Goal: Entertainment & Leisure: Consume media (video, audio)

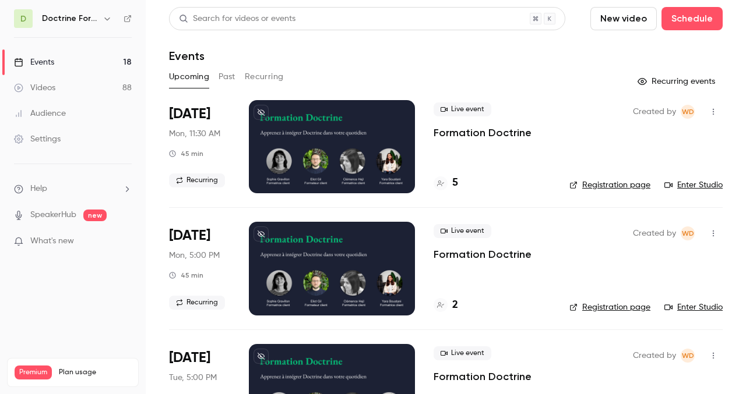
click at [91, 17] on h6 "Doctrine Formation Avocats" at bounding box center [70, 19] width 56 height 12
click at [104, 19] on icon "button" at bounding box center [107, 18] width 9 height 9
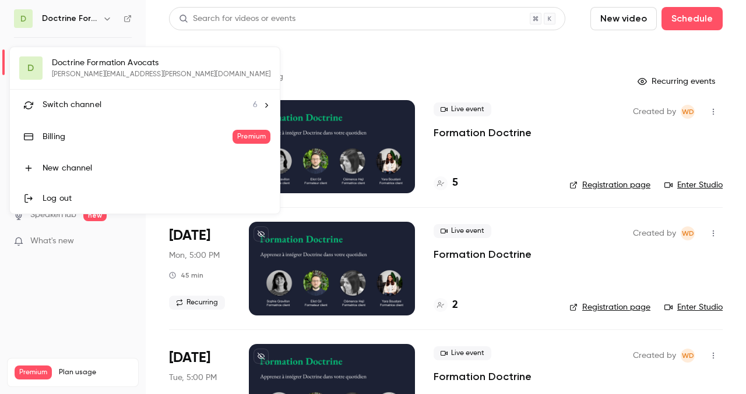
click at [108, 113] on li "Switch channel 6" at bounding box center [145, 105] width 270 height 31
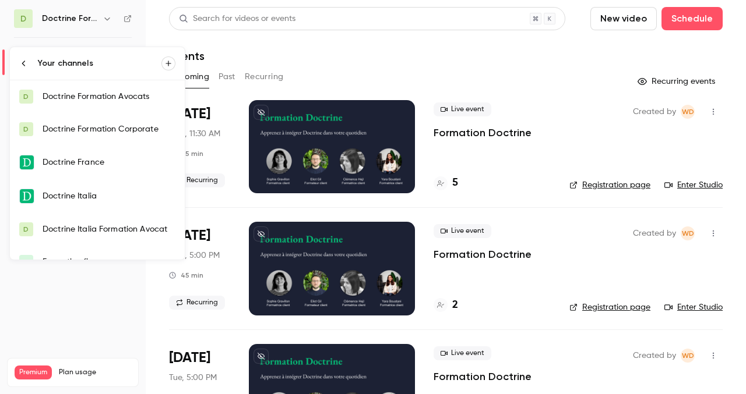
scroll to position [19, 0]
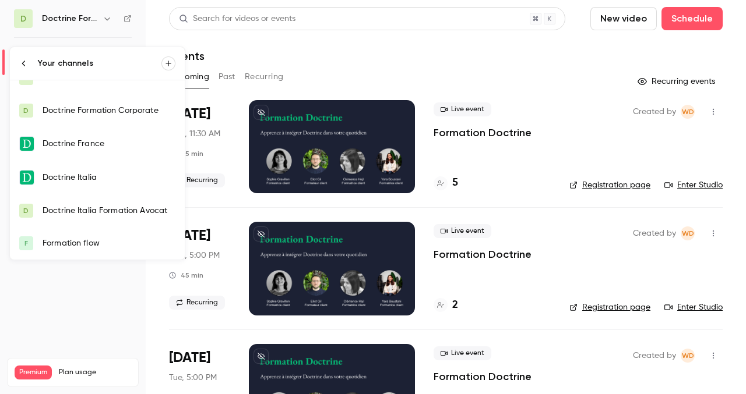
click at [83, 242] on div "Formation flow" at bounding box center [109, 244] width 133 height 12
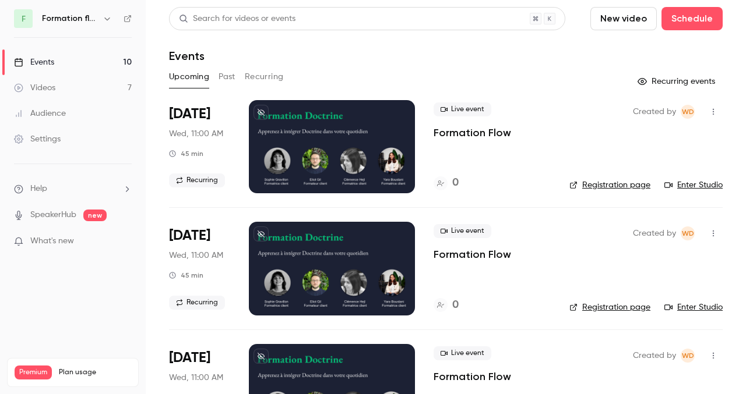
click at [230, 78] on button "Past" at bounding box center [226, 77] width 17 height 19
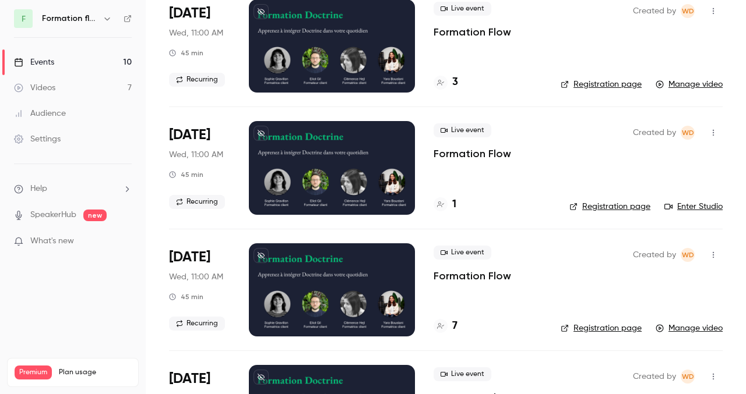
scroll to position [106, 0]
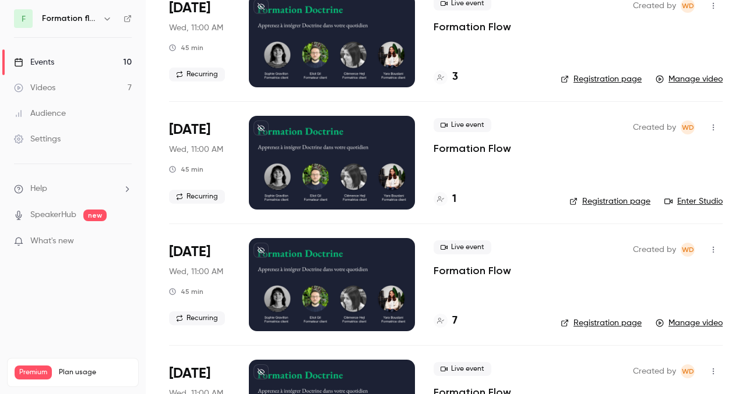
click at [343, 277] on div at bounding box center [332, 284] width 166 height 93
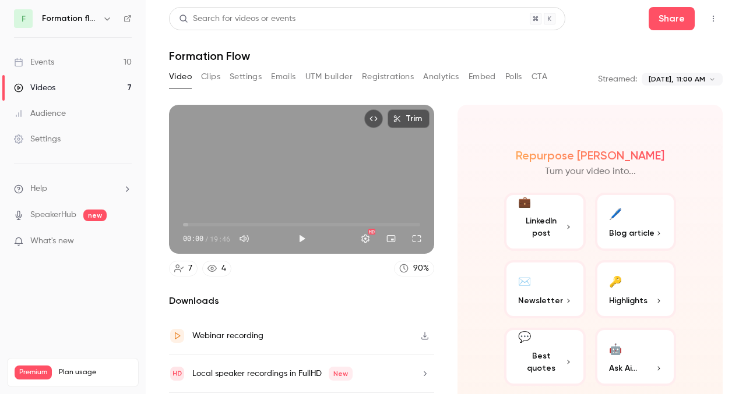
click at [302, 231] on button "Play" at bounding box center [301, 238] width 23 height 23
click at [419, 236] on button "Full screen" at bounding box center [416, 238] width 23 height 23
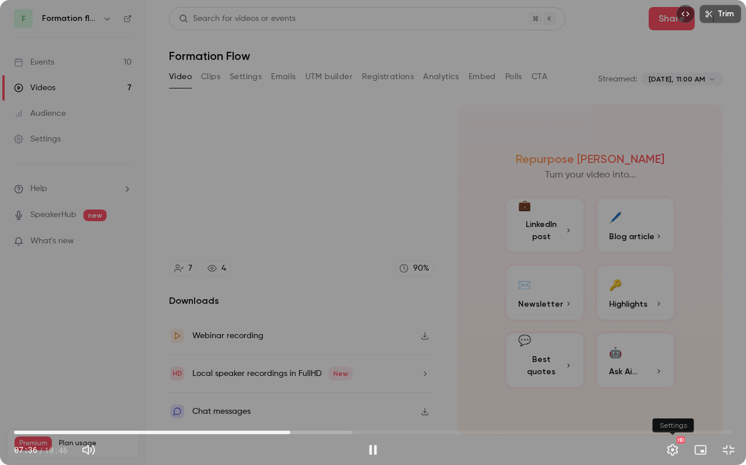
click at [675, 394] on button "Settings" at bounding box center [672, 450] width 23 height 23
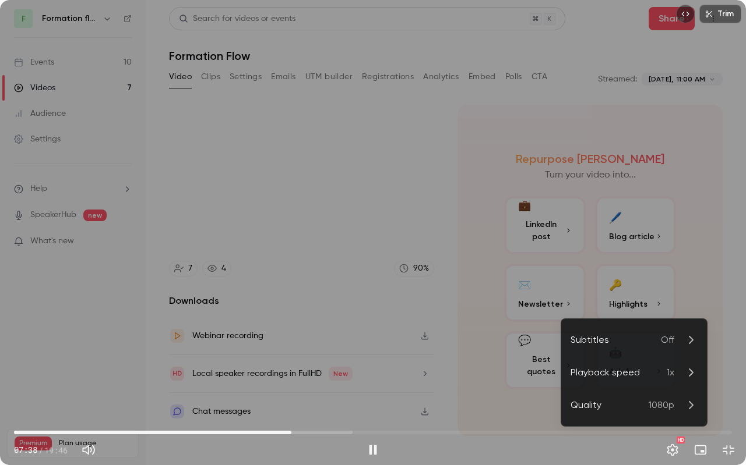
click at [634, 376] on div "Playback speed" at bounding box center [618, 373] width 96 height 14
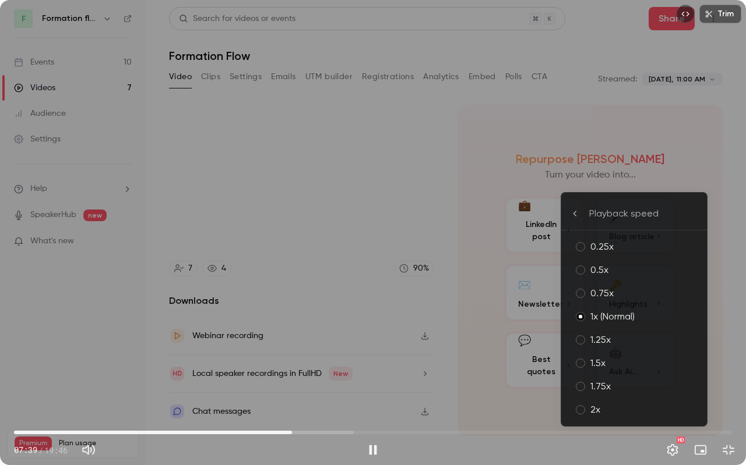
click at [628, 391] on div "1.75x" at bounding box center [643, 387] width 107 height 14
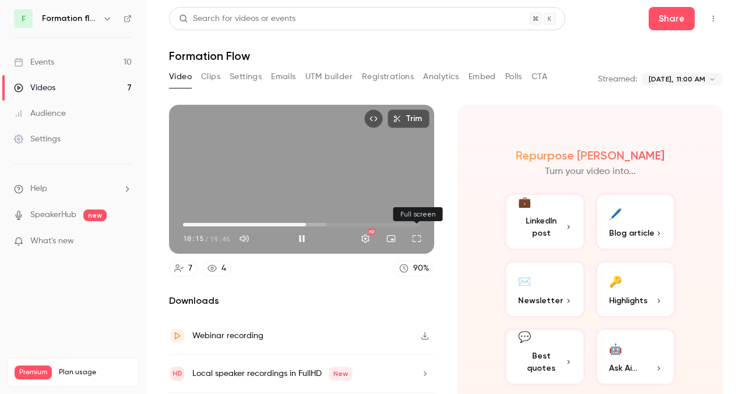
click at [417, 238] on button "Full screen" at bounding box center [416, 238] width 23 height 23
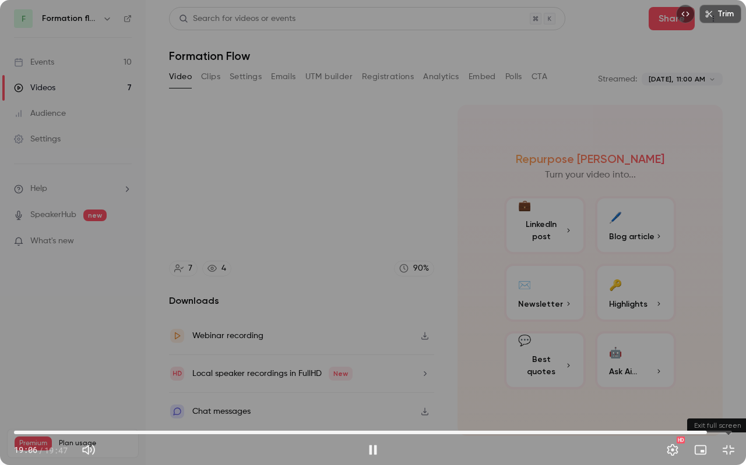
click at [727, 394] on button "Exit full screen" at bounding box center [728, 450] width 23 height 23
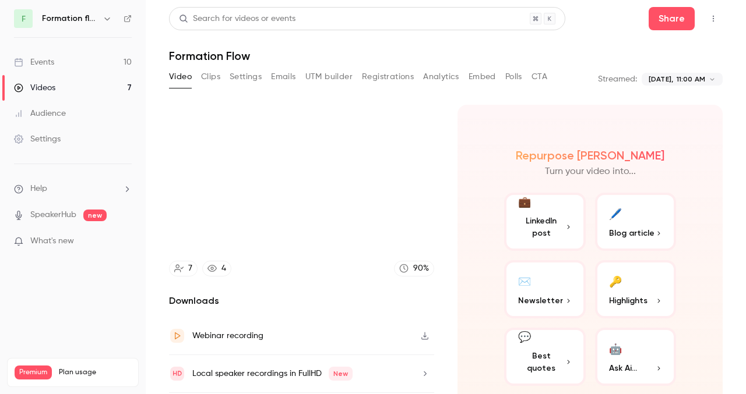
type input "******"
click at [49, 88] on div "Videos" at bounding box center [34, 88] width 41 height 12
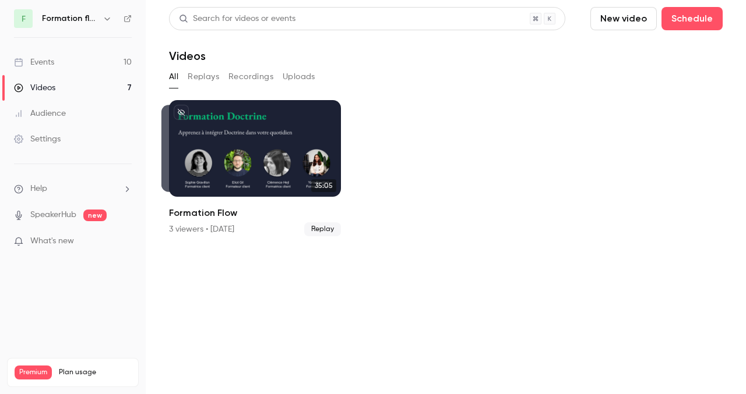
click at [206, 76] on button "Replays" at bounding box center [203, 77] width 31 height 19
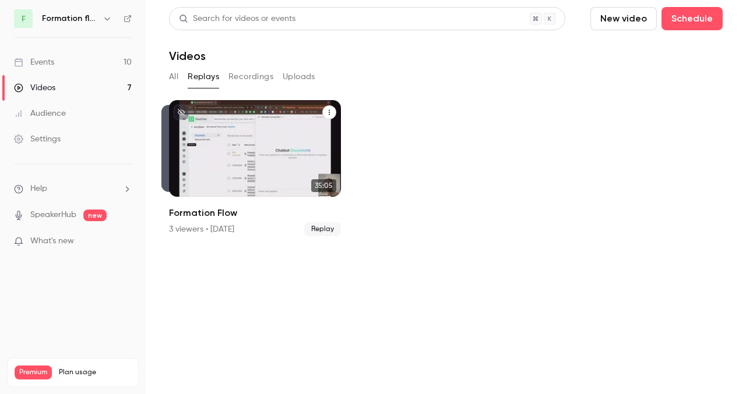
click at [260, 150] on div "Formation Flow" at bounding box center [255, 148] width 172 height 97
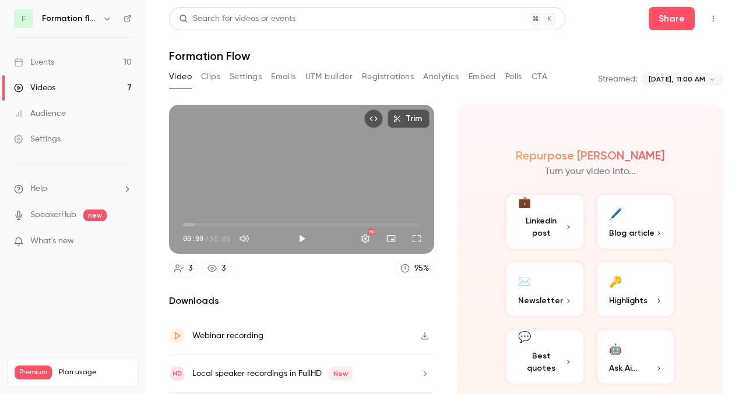
click at [241, 227] on span "00:00" at bounding box center [301, 225] width 237 height 19
click at [296, 237] on button "Play" at bounding box center [301, 238] width 23 height 23
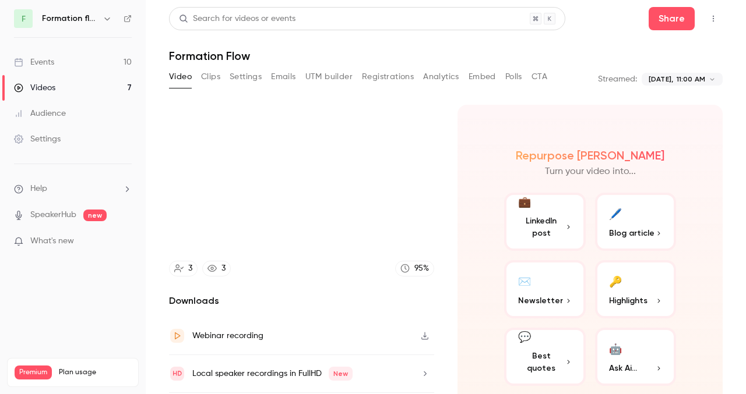
click at [175, 77] on button "Video" at bounding box center [180, 77] width 23 height 19
type input "*****"
click at [64, 85] on link "Videos 7" at bounding box center [73, 88] width 146 height 26
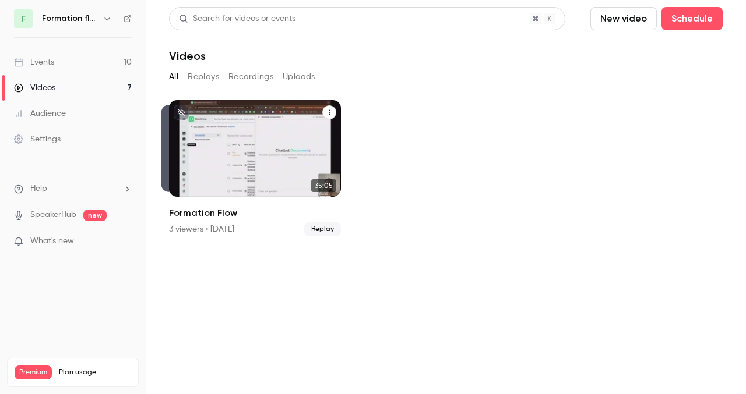
click at [315, 227] on span "Replay" at bounding box center [322, 230] width 37 height 14
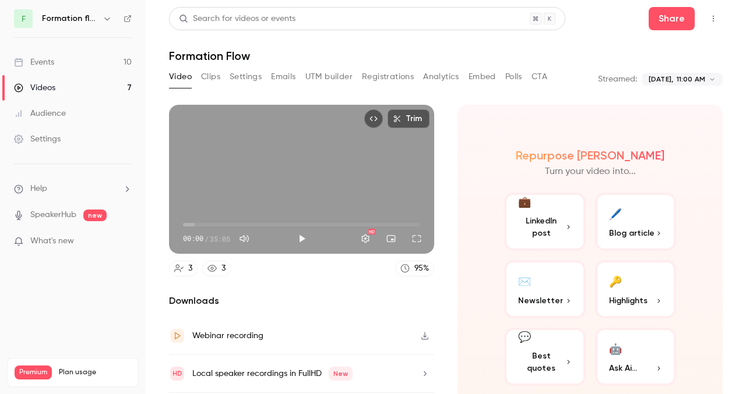
scroll to position [36, 0]
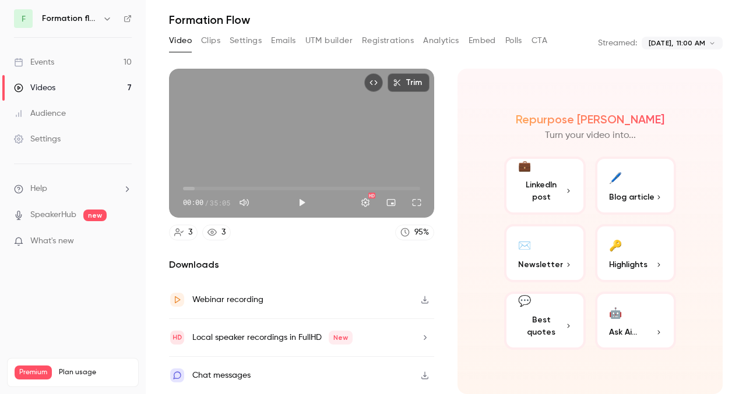
click at [44, 90] on div "Videos" at bounding box center [34, 88] width 41 height 12
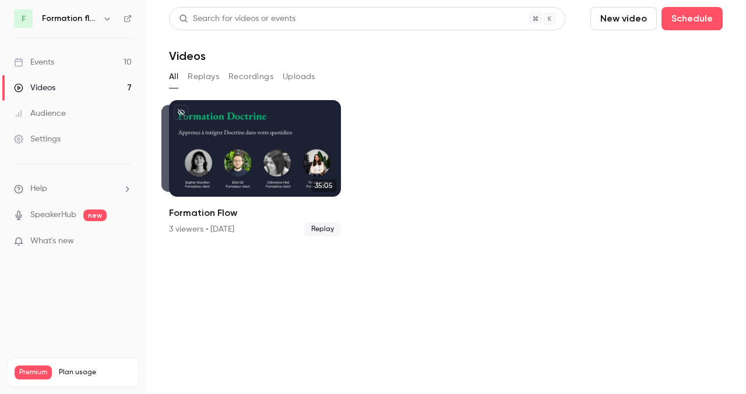
click at [209, 82] on button "Replays" at bounding box center [203, 77] width 31 height 19
click at [60, 21] on h6 "Formation flow" at bounding box center [70, 19] width 56 height 12
click at [100, 20] on button "button" at bounding box center [107, 19] width 14 height 14
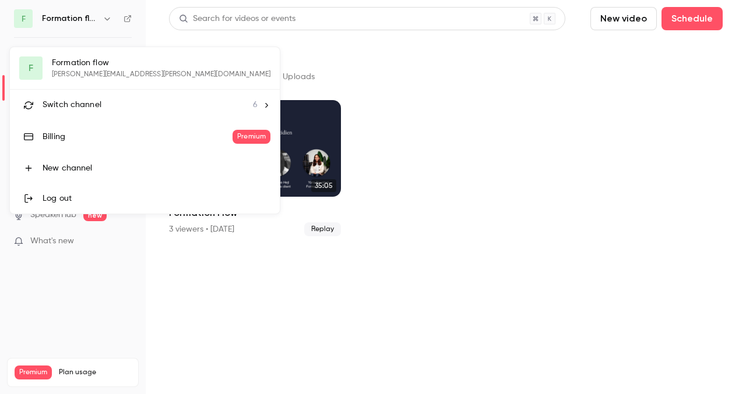
click at [87, 77] on div "F Formation flow [PERSON_NAME][EMAIL_ADDRESS][PERSON_NAME][DOMAIN_NAME] Switch …" at bounding box center [145, 130] width 270 height 167
click at [79, 65] on div "F Formation flow [PERSON_NAME][EMAIL_ADDRESS][PERSON_NAME][DOMAIN_NAME] Switch …" at bounding box center [145, 130] width 270 height 167
click at [66, 106] on span "Switch channel" at bounding box center [72, 105] width 59 height 12
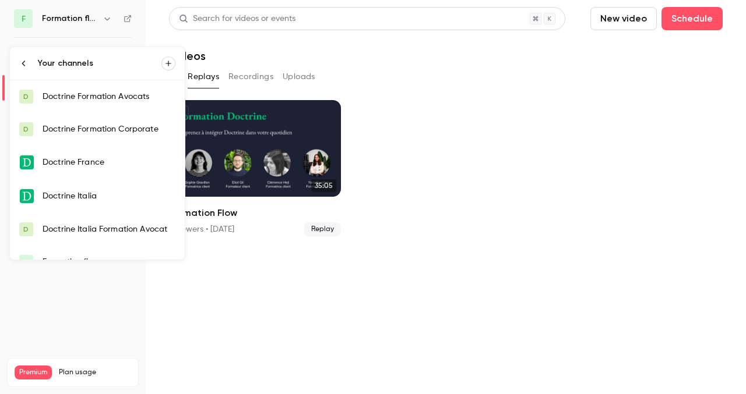
scroll to position [19, 0]
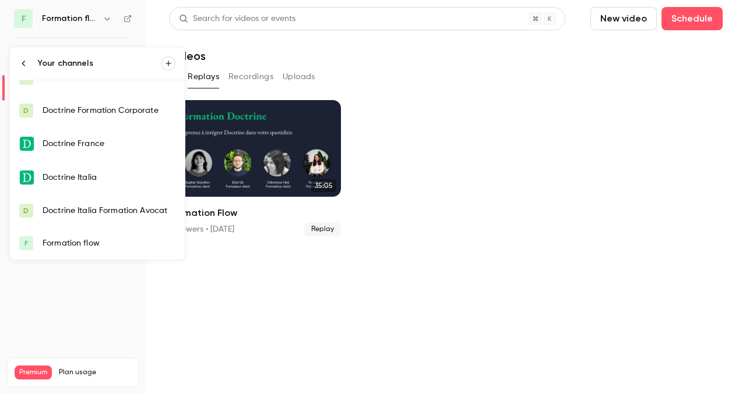
click at [86, 241] on div "Formation flow" at bounding box center [109, 244] width 133 height 12
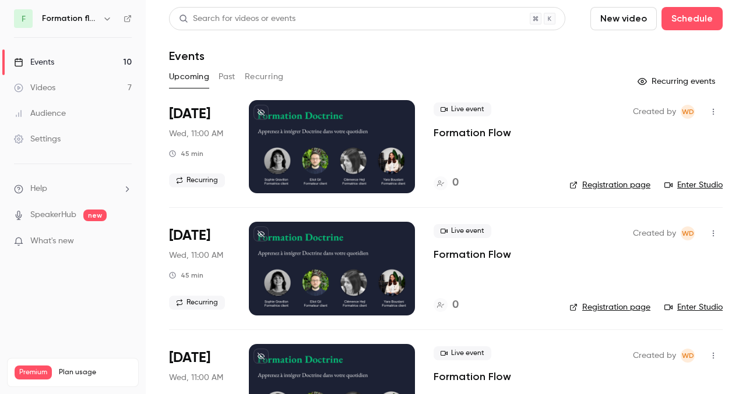
click at [235, 73] on button "Past" at bounding box center [226, 77] width 17 height 19
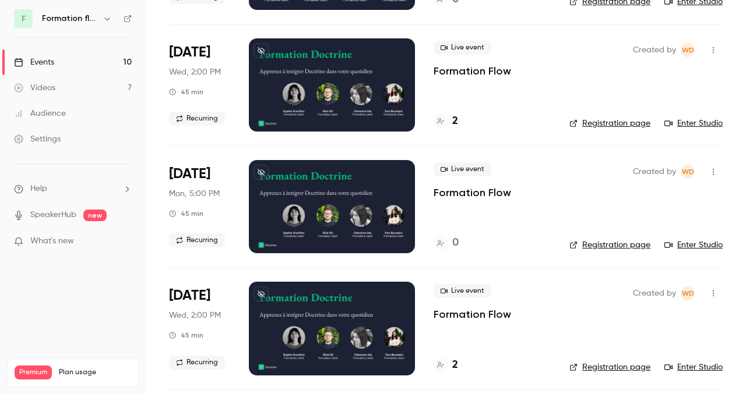
scroll to position [2280, 0]
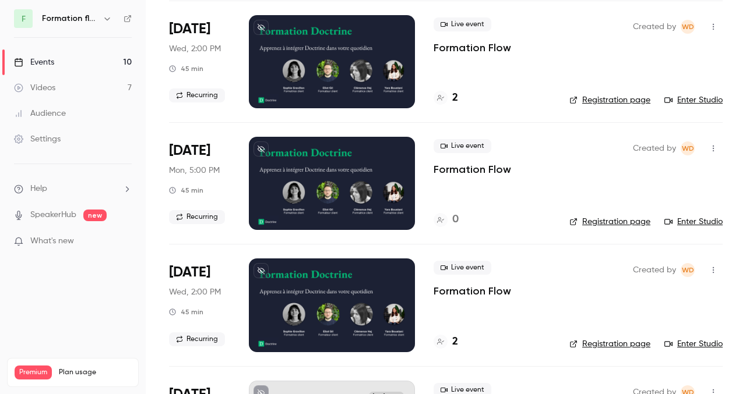
click at [301, 312] on div at bounding box center [332, 305] width 166 height 93
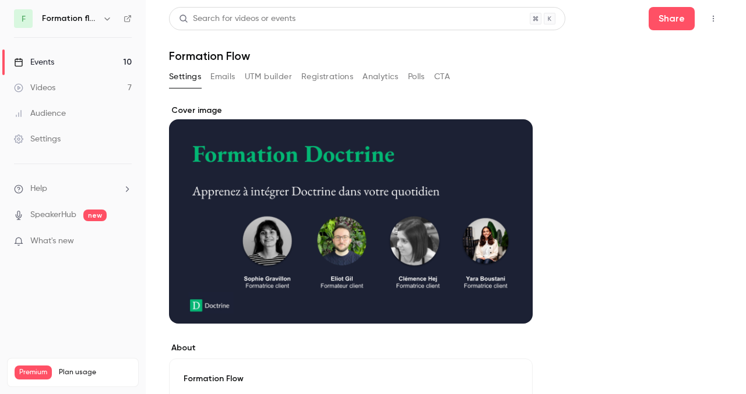
click at [352, 271] on div "Cover image" at bounding box center [351, 214] width 364 height 219
click at [0, 0] on input "Cover image" at bounding box center [0, 0] width 0 height 0
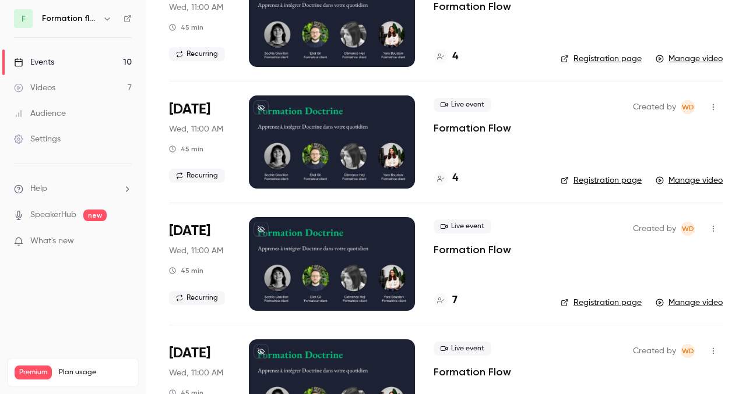
scroll to position [746, 0]
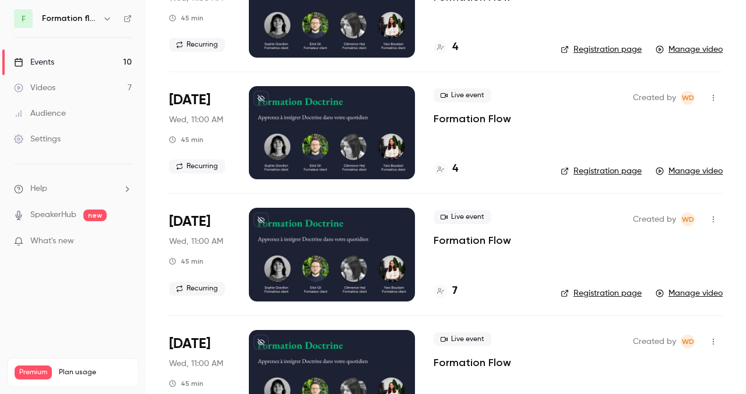
click at [322, 259] on div at bounding box center [332, 254] width 166 height 93
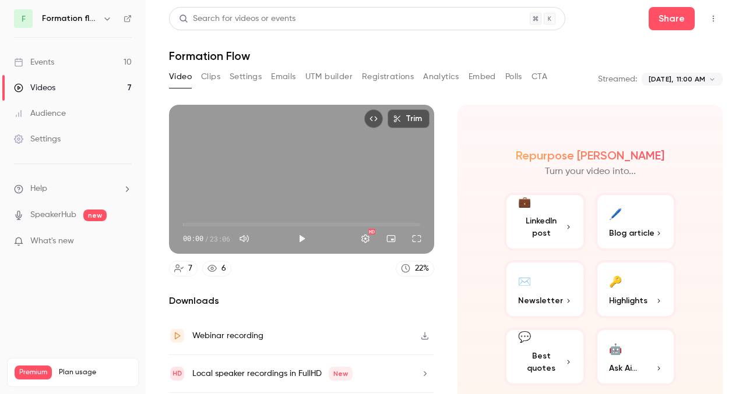
click at [295, 238] on button "Play" at bounding box center [301, 238] width 23 height 23
click at [301, 238] on button "Pause" at bounding box center [301, 238] width 23 height 23
type input "***"
click at [66, 84] on link "Videos 7" at bounding box center [73, 88] width 146 height 26
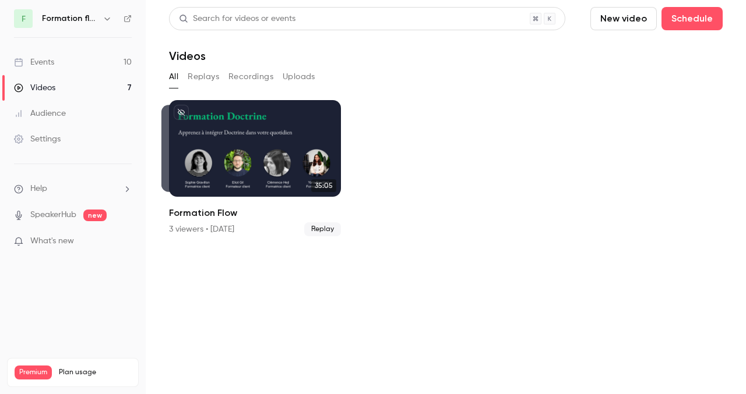
click at [200, 77] on button "Replays" at bounding box center [203, 77] width 31 height 19
click at [257, 75] on button "Recordings" at bounding box center [250, 77] width 45 height 19
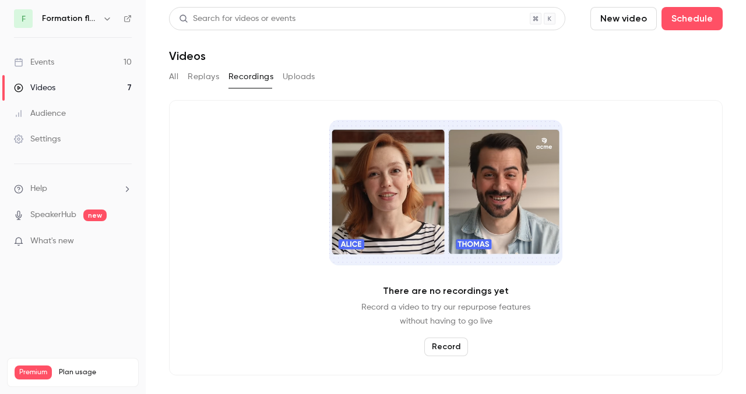
click at [304, 79] on button "Uploads" at bounding box center [299, 77] width 33 height 19
click at [173, 75] on button "All" at bounding box center [173, 77] width 9 height 19
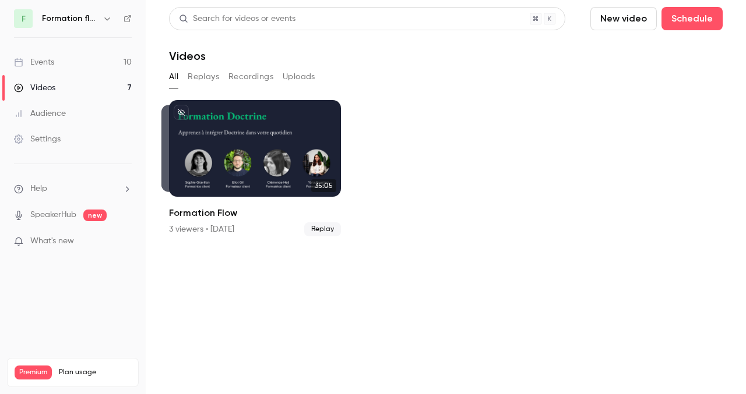
click at [59, 24] on div "Formation flow" at bounding box center [78, 19] width 72 height 14
click at [61, 19] on h6 "Formation flow" at bounding box center [70, 19] width 56 height 12
click at [103, 19] on icon "button" at bounding box center [107, 18] width 9 height 9
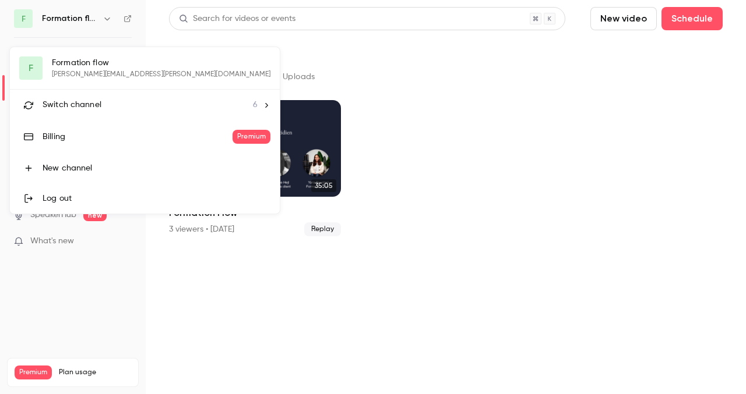
click at [85, 65] on div "F Formation flow [PERSON_NAME][EMAIL_ADDRESS][PERSON_NAME][DOMAIN_NAME] Switch …" at bounding box center [145, 130] width 270 height 167
click at [73, 105] on span "Switch channel" at bounding box center [72, 105] width 59 height 12
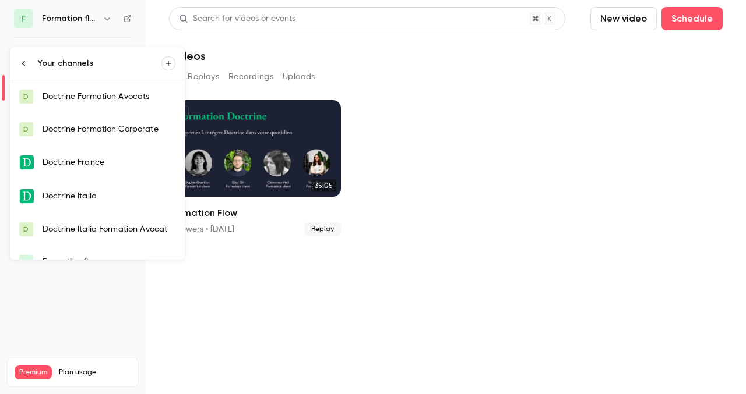
click at [103, 125] on div "Doctrine Formation Corporate" at bounding box center [109, 130] width 133 height 12
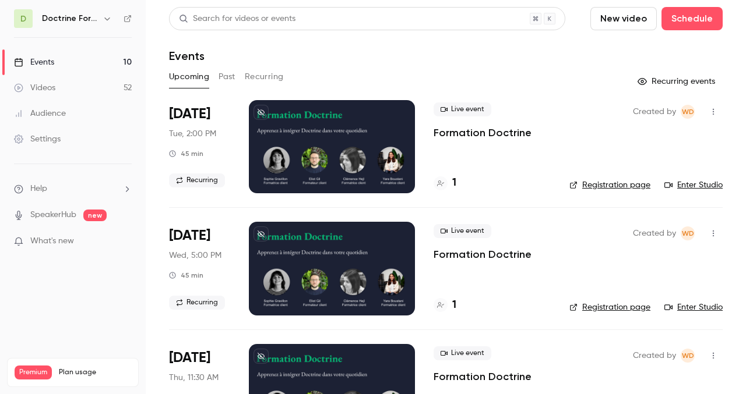
click at [224, 76] on button "Past" at bounding box center [226, 77] width 17 height 19
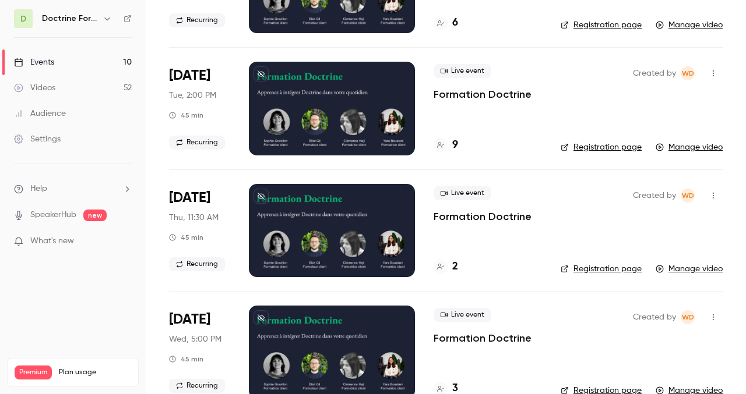
scroll to position [2284, 0]
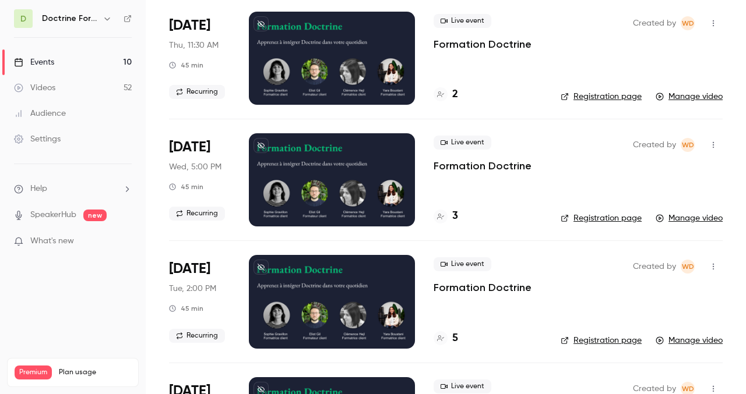
click at [309, 293] on div at bounding box center [332, 301] width 166 height 93
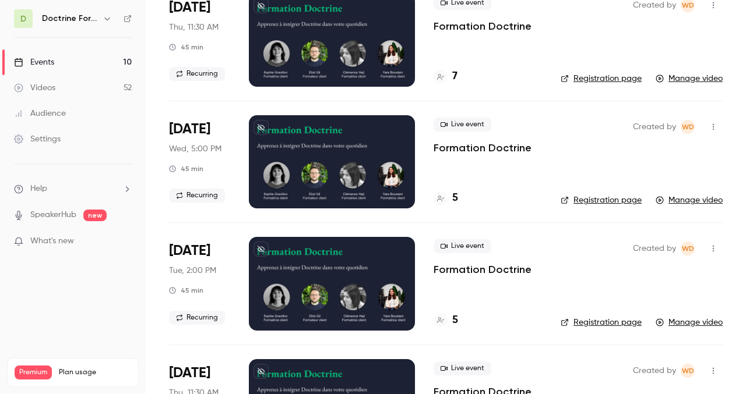
scroll to position [1209, 0]
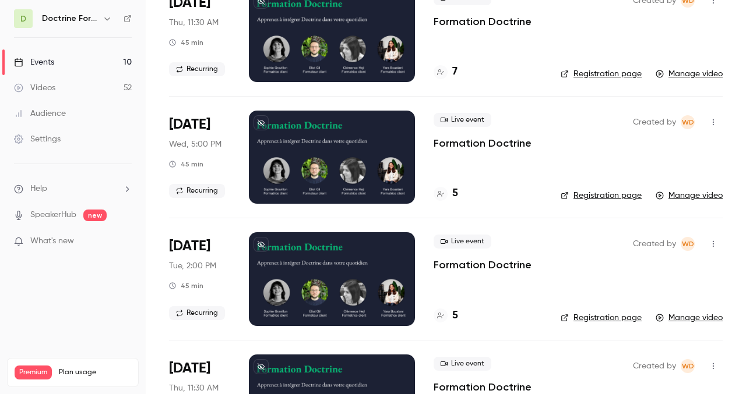
click at [305, 298] on div at bounding box center [332, 278] width 166 height 93
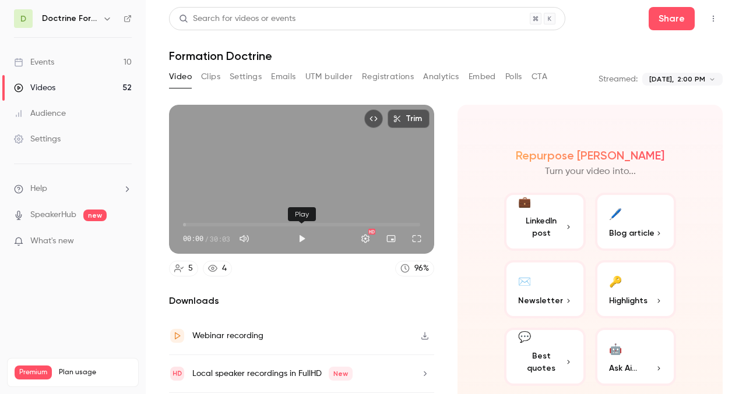
click at [301, 237] on button "Play" at bounding box center [301, 238] width 23 height 23
click at [420, 240] on button "Full screen" at bounding box center [416, 238] width 23 height 23
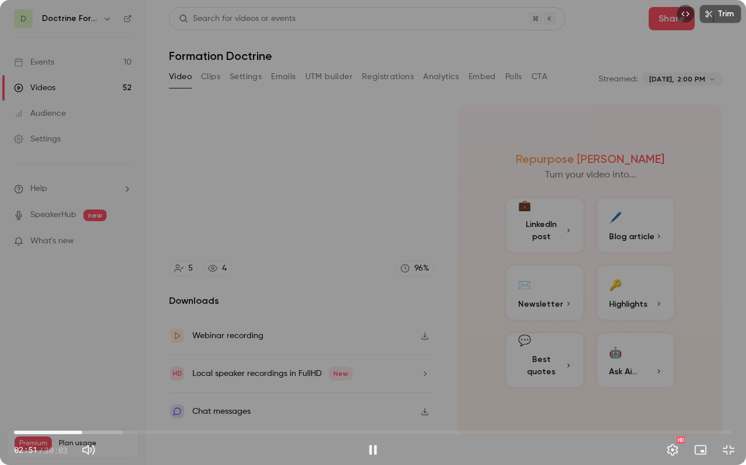
click at [317, 285] on div "Trim 02:51 02:51 / 30:03 HD" at bounding box center [373, 232] width 746 height 465
click at [297, 289] on div "Trim 02:51 02:51 / 30:03 HD" at bounding box center [373, 232] width 746 height 465
click at [460, 209] on div "Trim 03:11 03:11 / 30:03 HD" at bounding box center [373, 232] width 746 height 465
type input "*****"
